Goal: Task Accomplishment & Management: Use online tool/utility

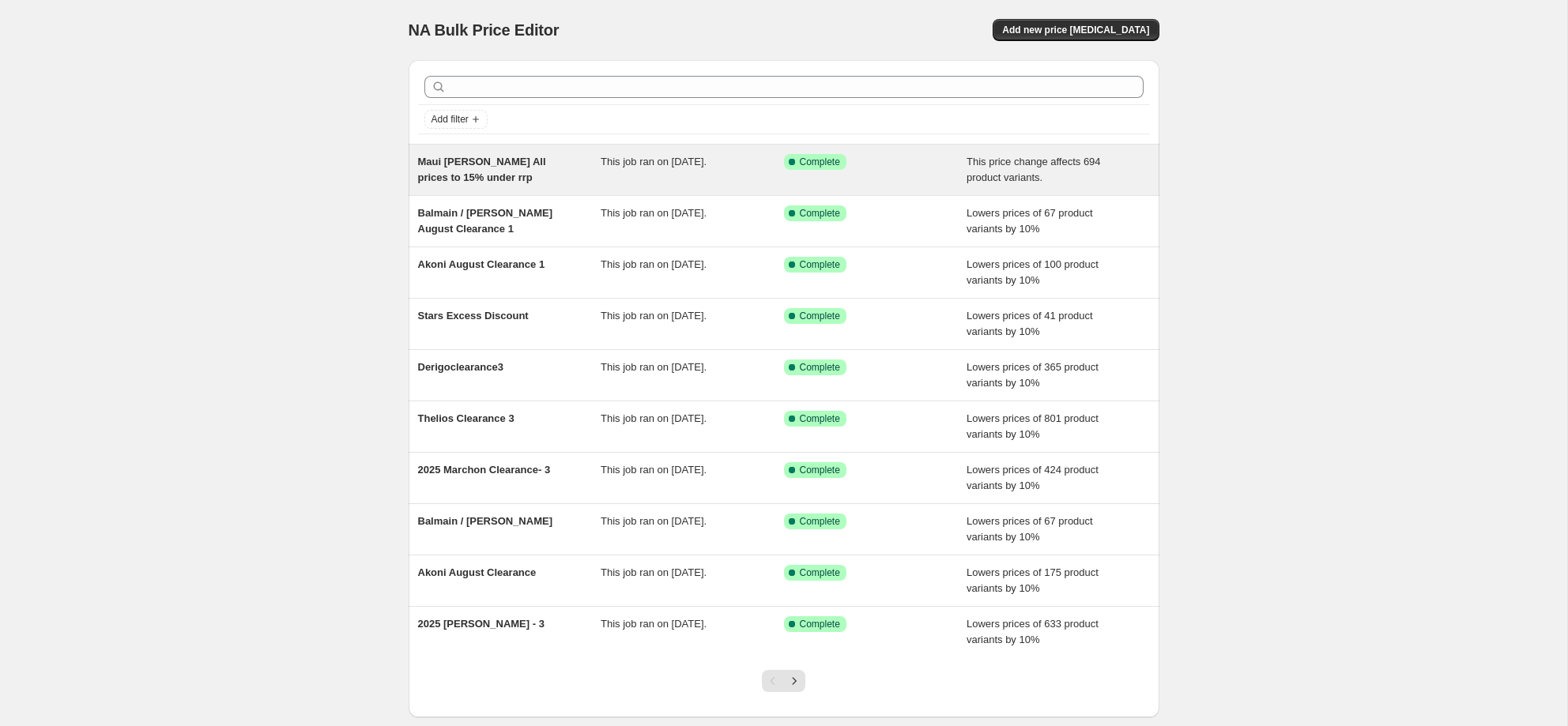
click at [471, 170] on div "Maui Jim All prices to 15% under rrp" at bounding box center [510, 169] width 183 height 32
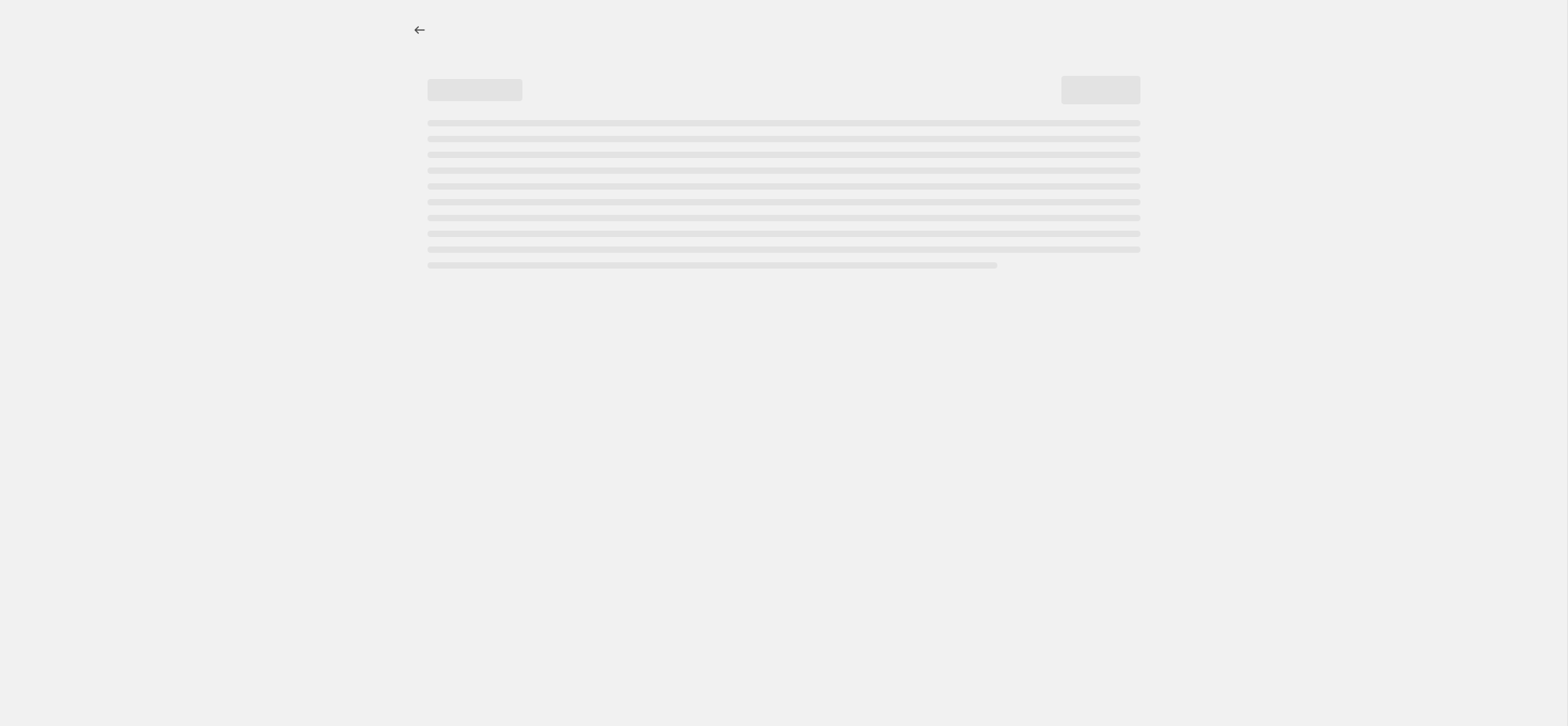
select select "pcap"
select select "no_change"
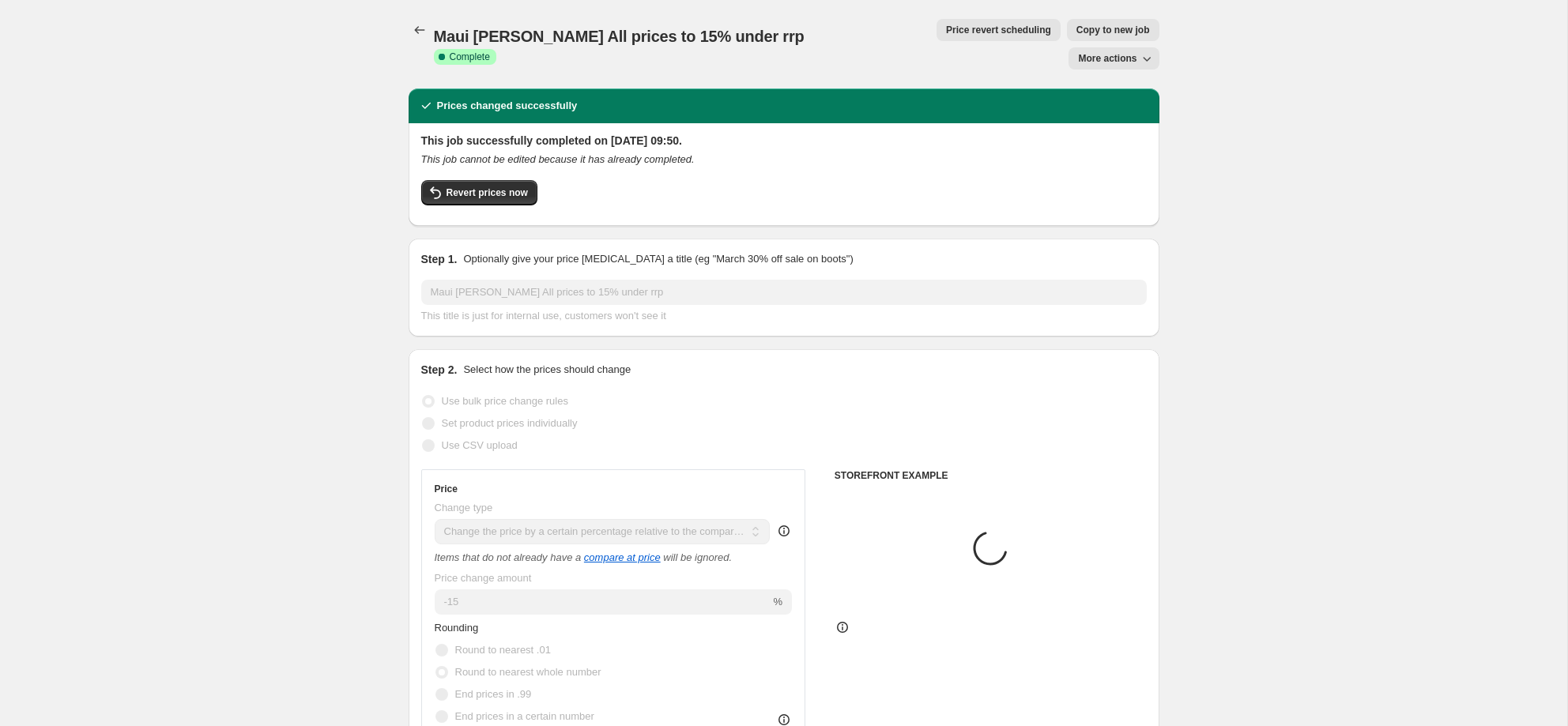
select select "vendor"
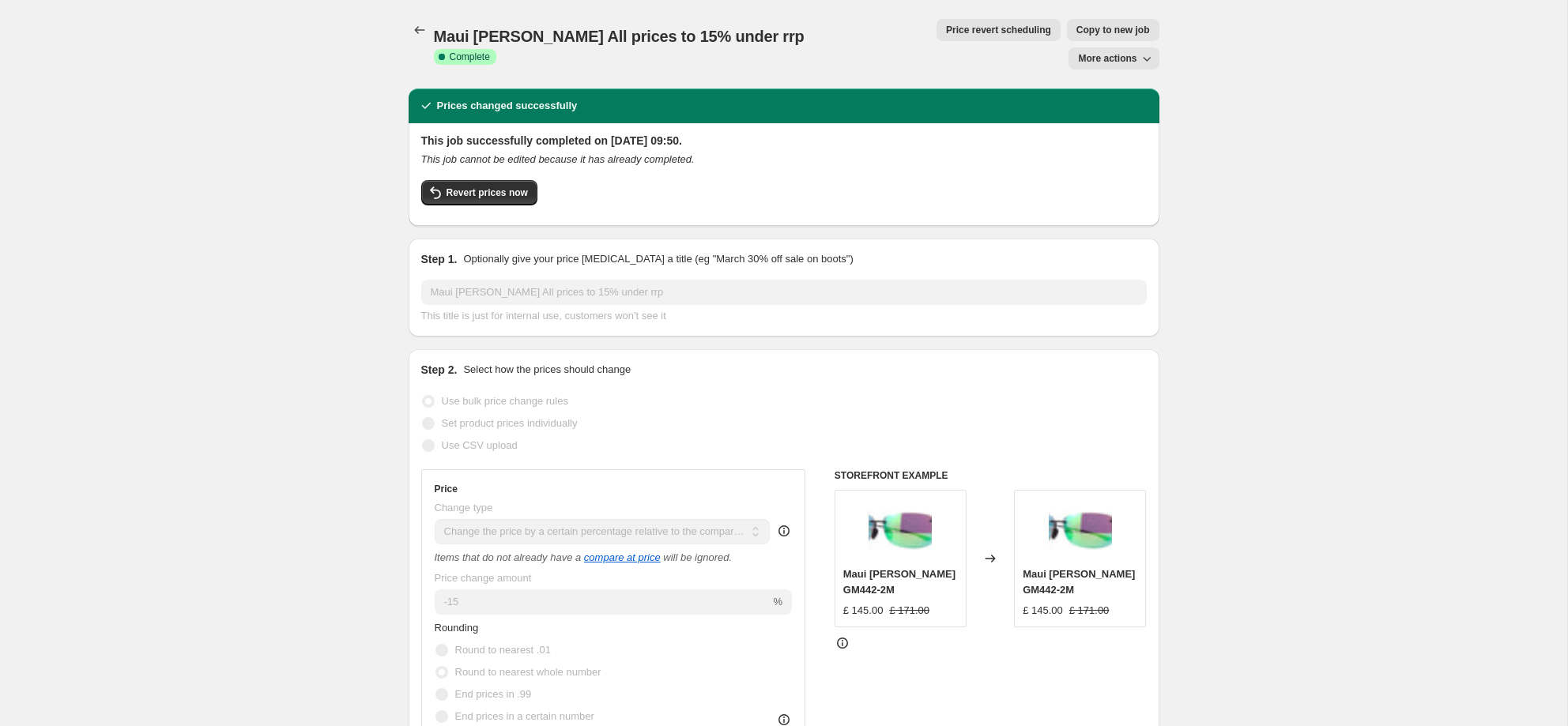
click at [1077, 31] on span "Copy to new job" at bounding box center [1114, 29] width 74 height 12
select select "pcap"
select select "no_change"
select select "vendor"
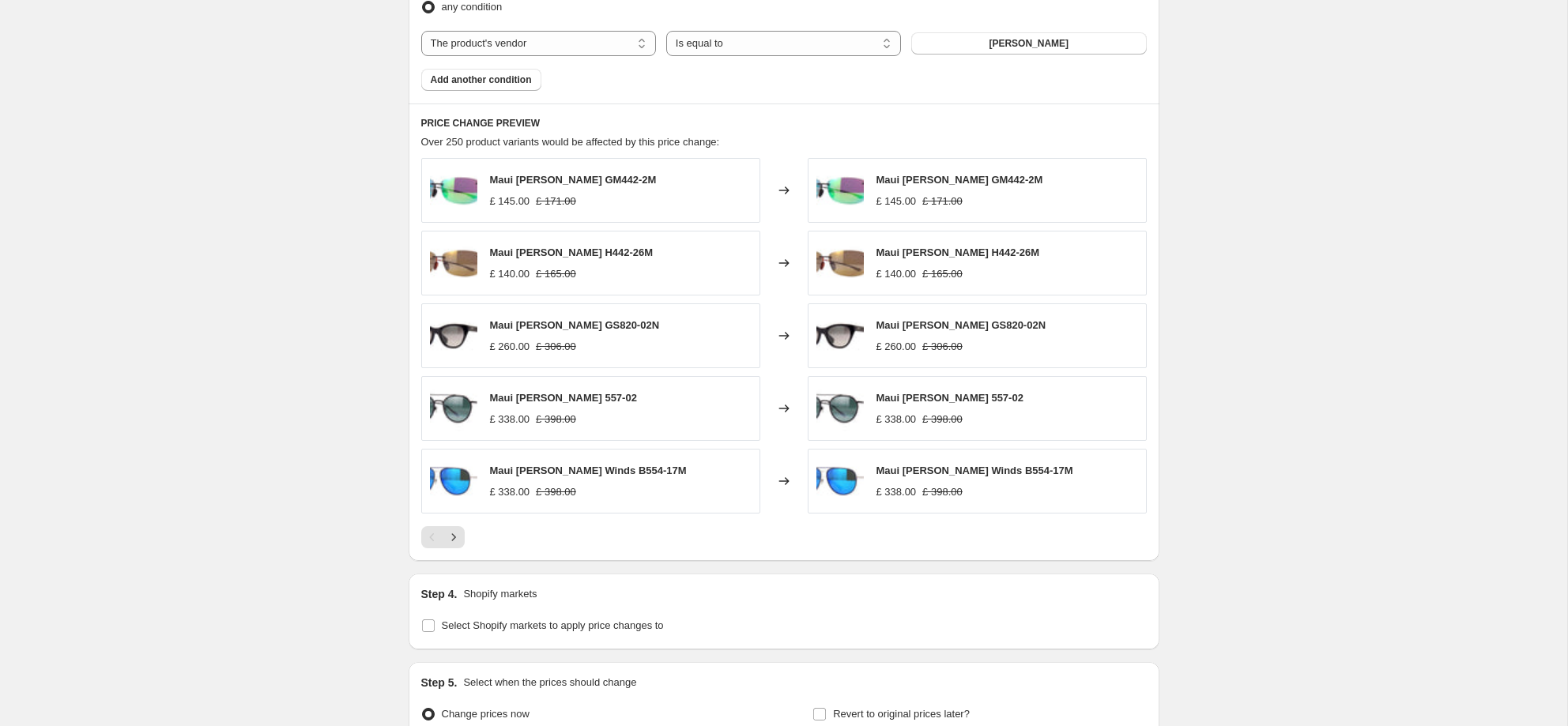
scroll to position [817, 0]
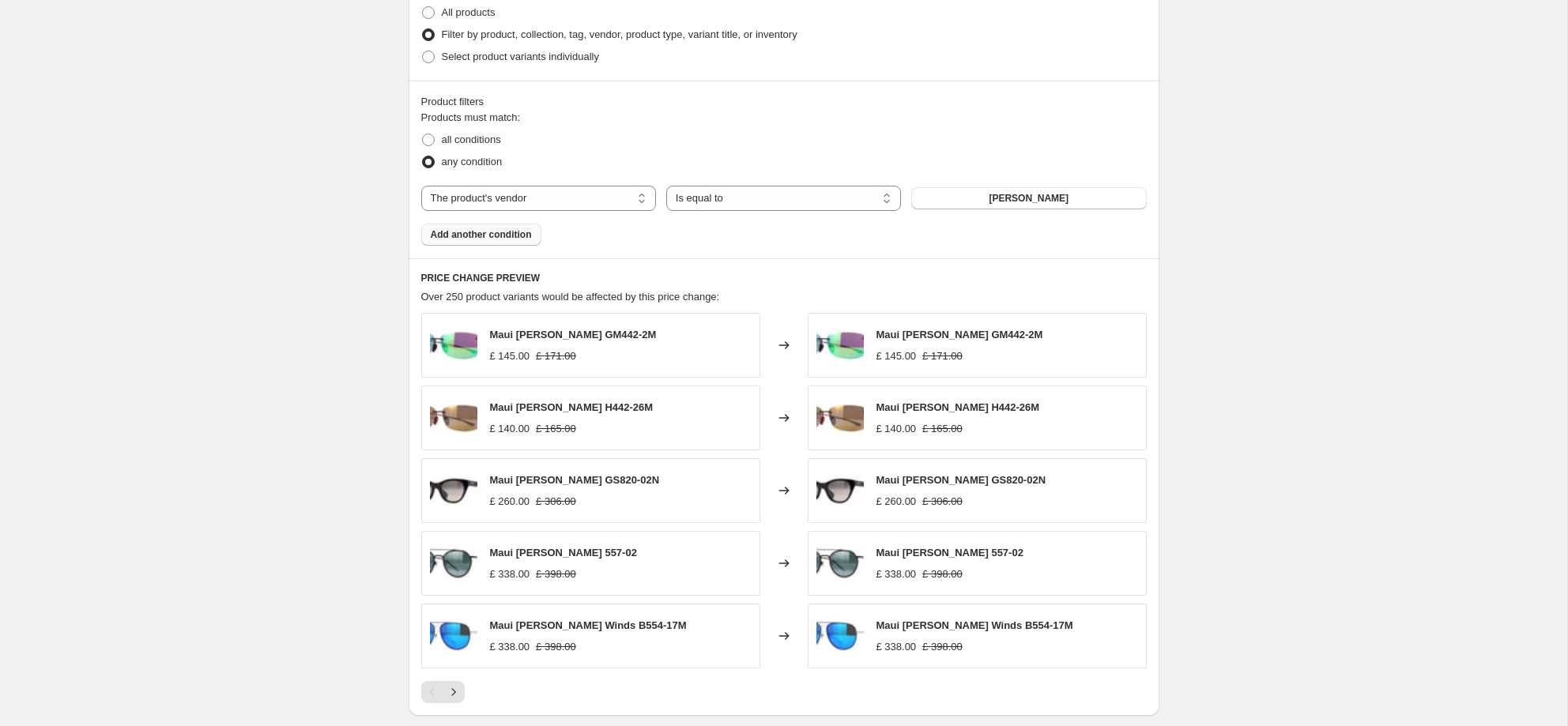
click at [539, 237] on button "Add another condition" at bounding box center [481, 234] width 120 height 22
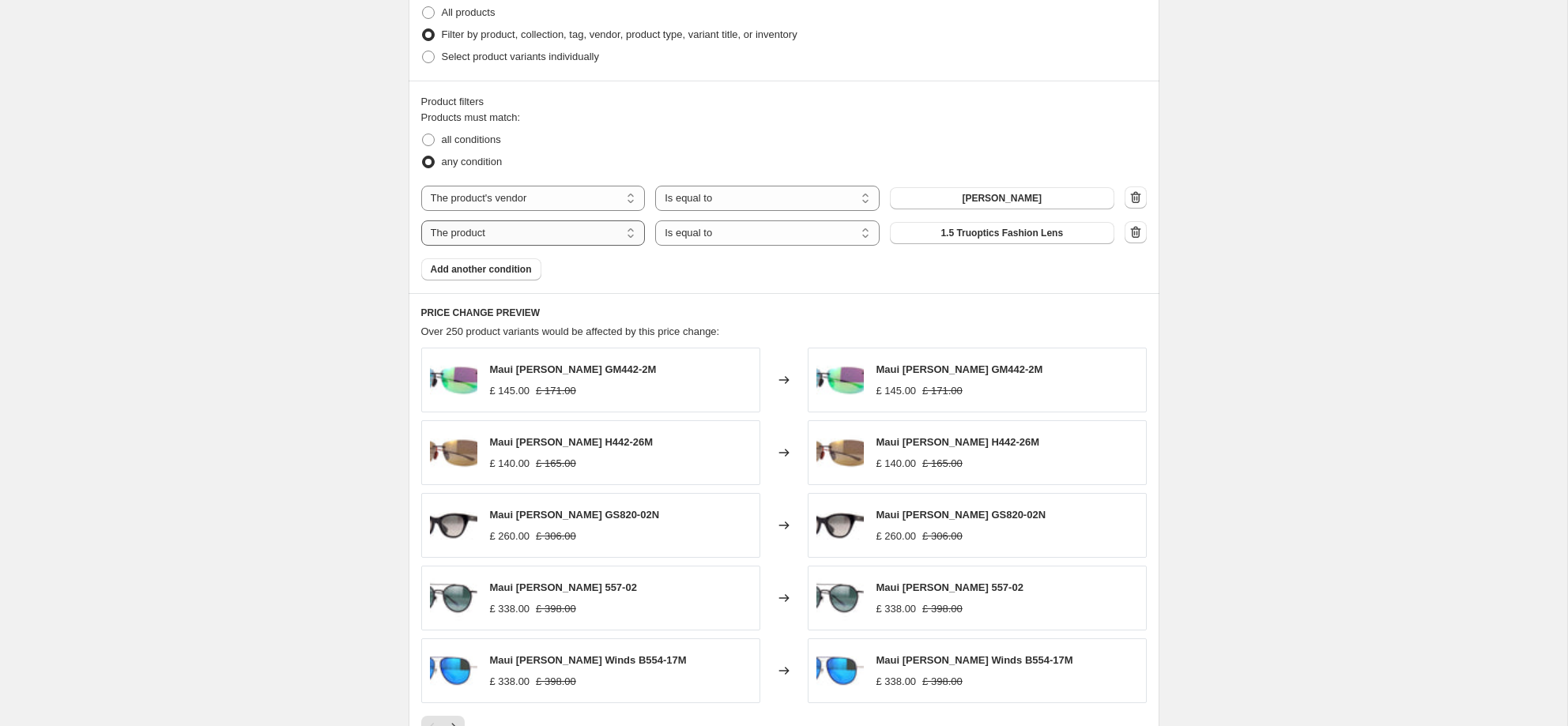
click at [539, 237] on select "The product The product's collection The product's tag The product's vendor The…" at bounding box center [534, 232] width 224 height 25
select select "title"
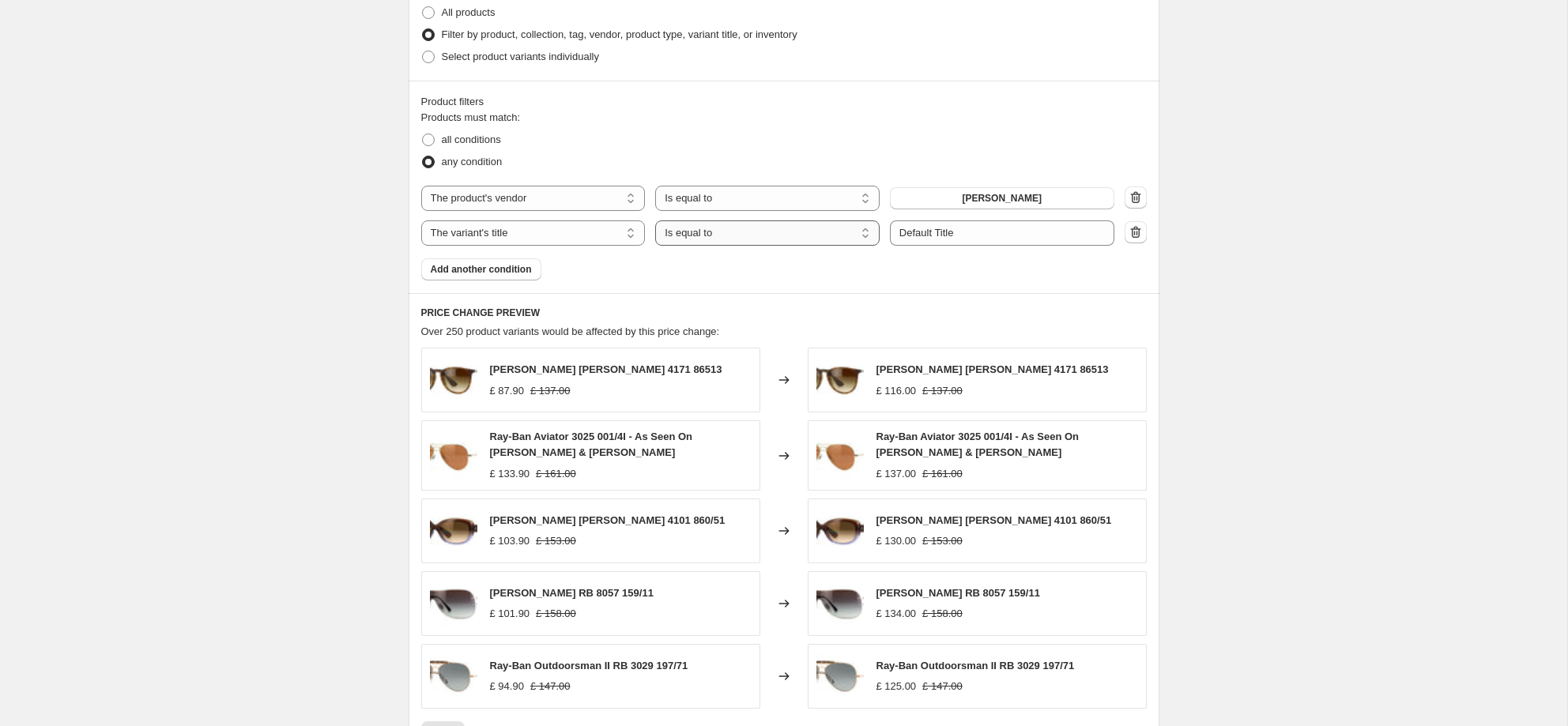
click at [762, 236] on select "Is equal to Is not equal to Contains" at bounding box center [767, 232] width 224 height 25
select select "contains"
click at [955, 239] on input "Default Title" at bounding box center [1002, 232] width 224 height 25
type input "e"
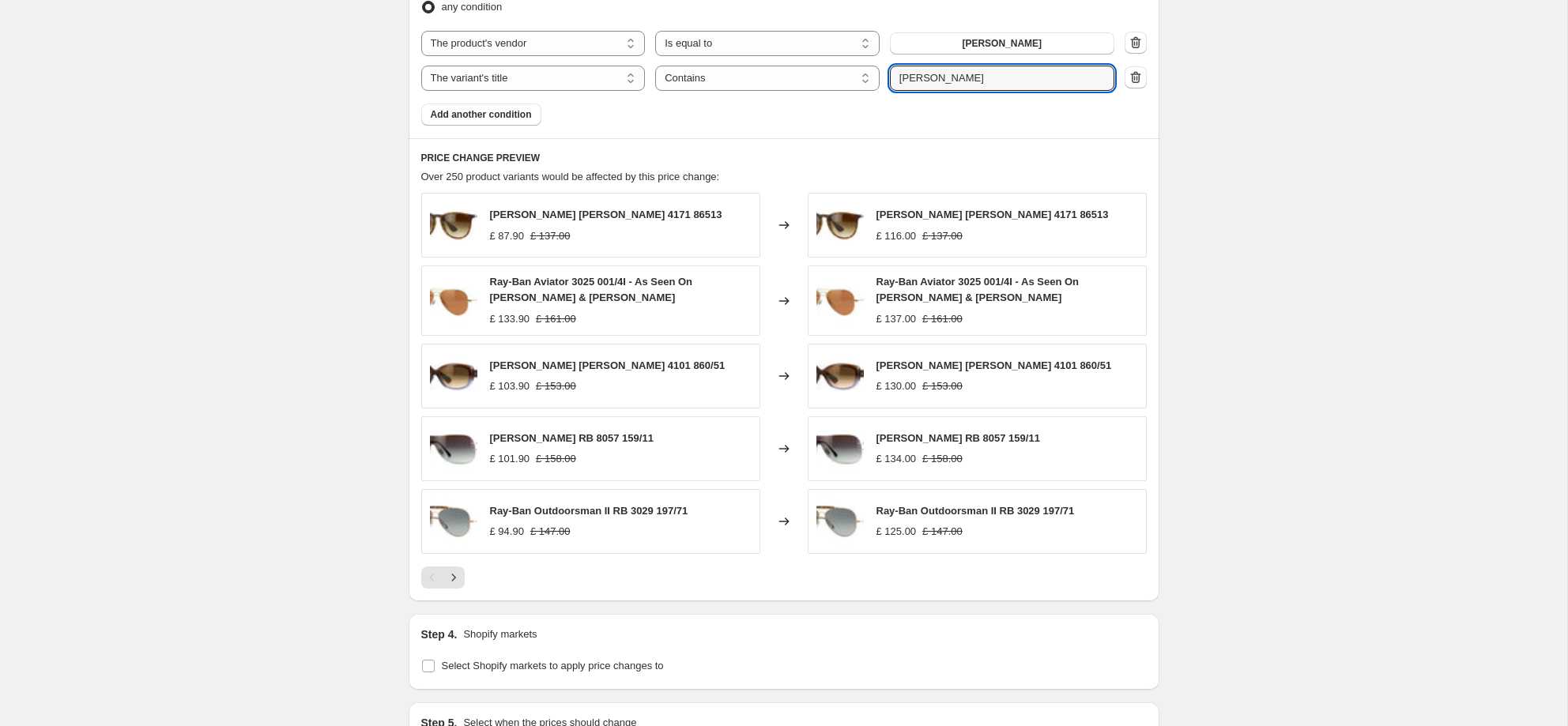
scroll to position [1180, 0]
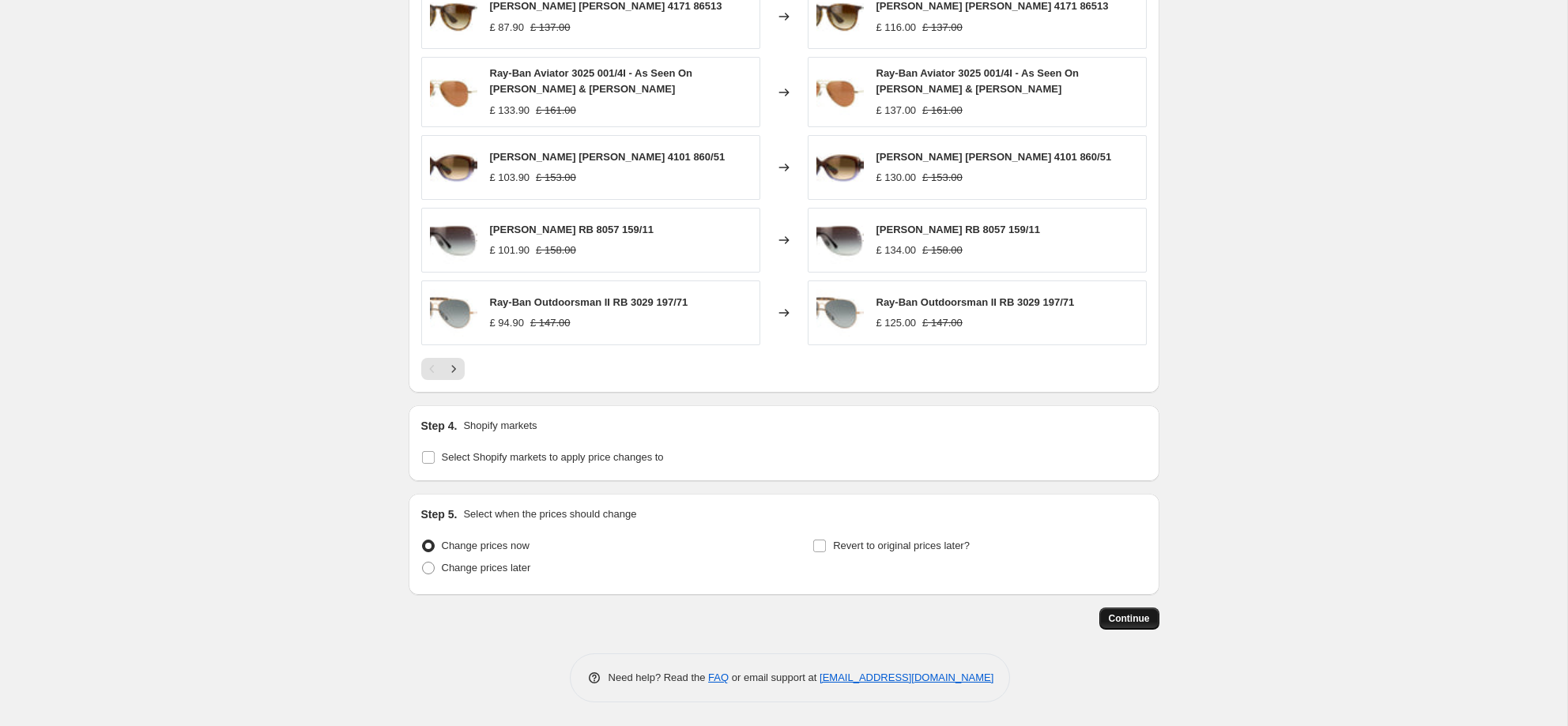
type input "Maui Jim"
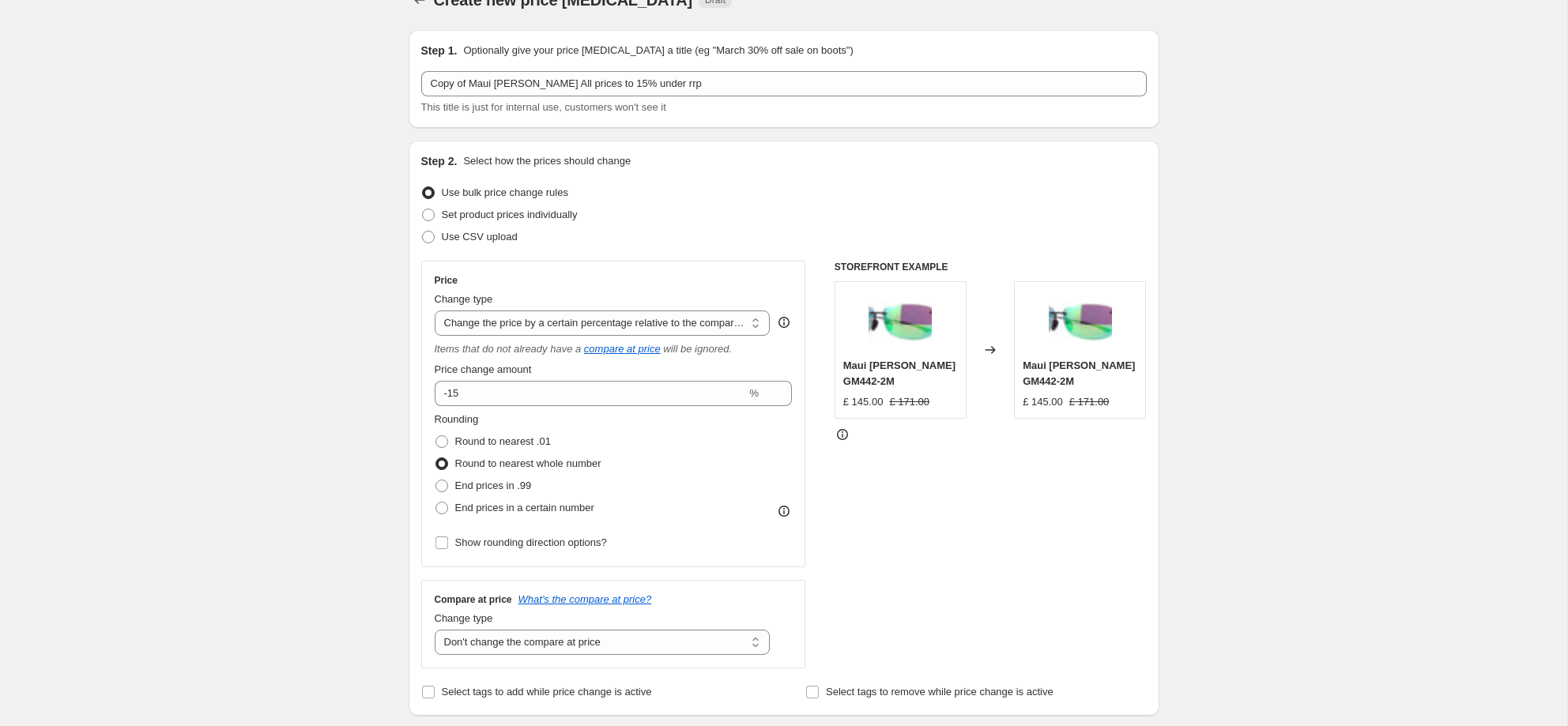
scroll to position [28, 0]
